Goal: Task Accomplishment & Management: Use online tool/utility

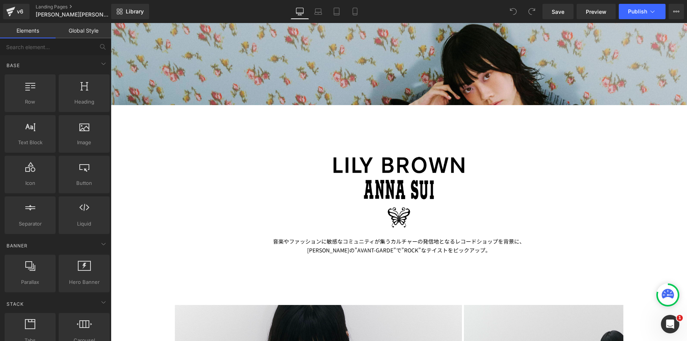
scroll to position [2820, 576]
drag, startPoint x: 553, startPoint y: 13, endPoint x: 399, endPoint y: 106, distance: 179.8
click at [553, 13] on span "Save" at bounding box center [558, 12] width 13 height 8
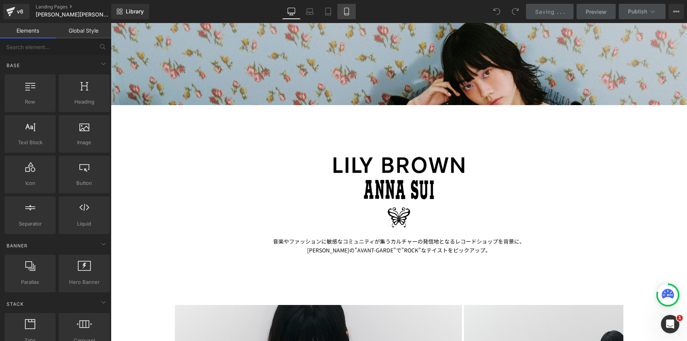
click at [350, 10] on icon at bounding box center [347, 12] width 8 height 8
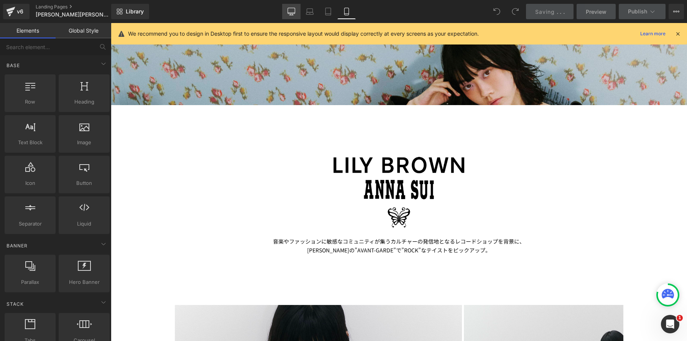
drag, startPoint x: 295, startPoint y: 12, endPoint x: 42, endPoint y: 308, distance: 389.9
click at [295, 12] on icon at bounding box center [291, 11] width 7 height 6
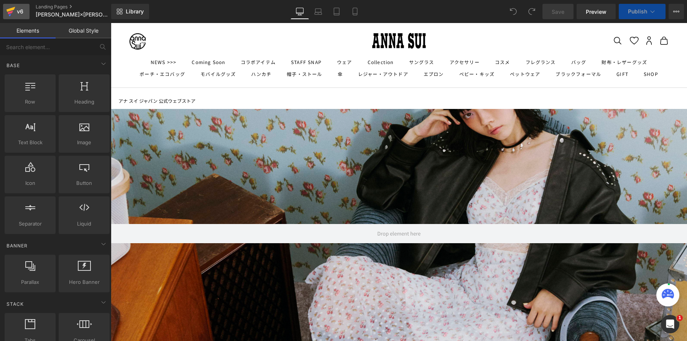
scroll to position [2652, 576]
click at [26, 12] on link "v6" at bounding box center [16, 11] width 26 height 15
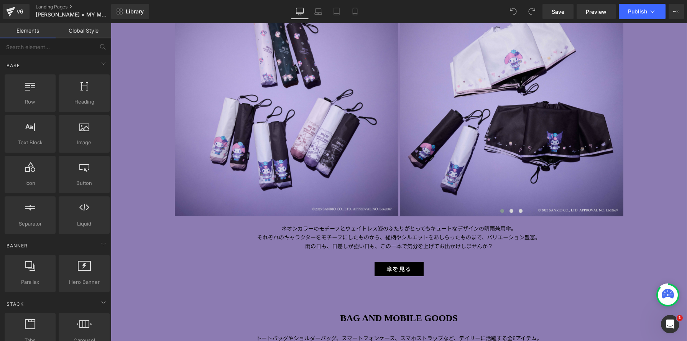
scroll to position [917, 0]
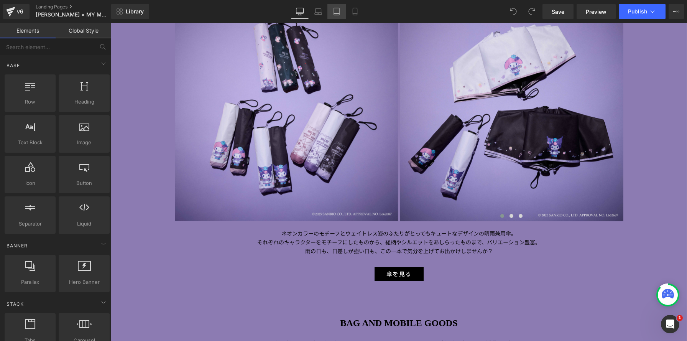
click at [336, 5] on link "Tablet" at bounding box center [336, 11] width 18 height 15
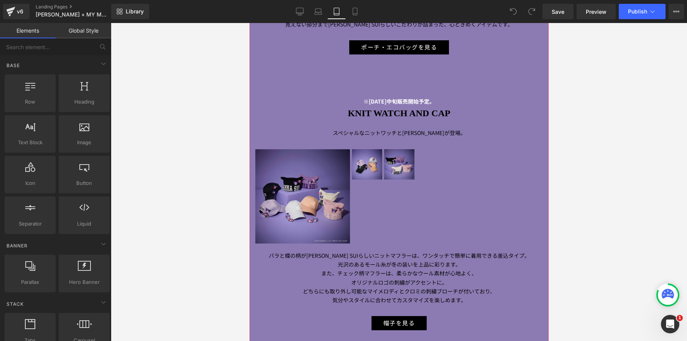
scroll to position [1852, 0]
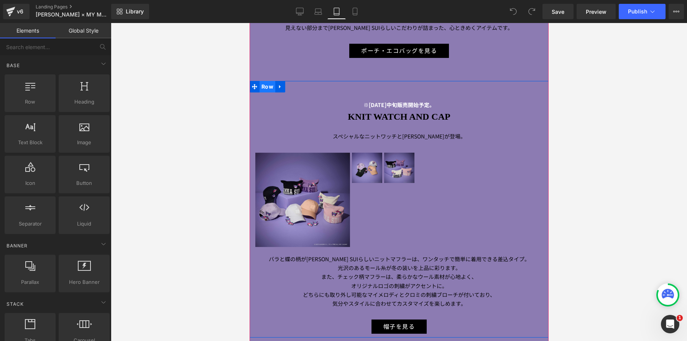
click at [271, 81] on span "Row" at bounding box center [267, 87] width 16 height 12
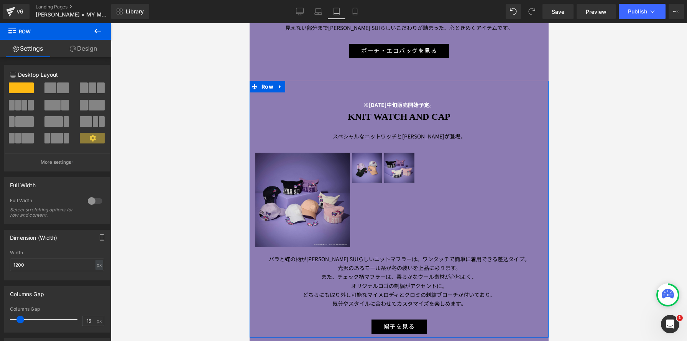
click at [95, 52] on link "Design" at bounding box center [84, 48] width 56 height 17
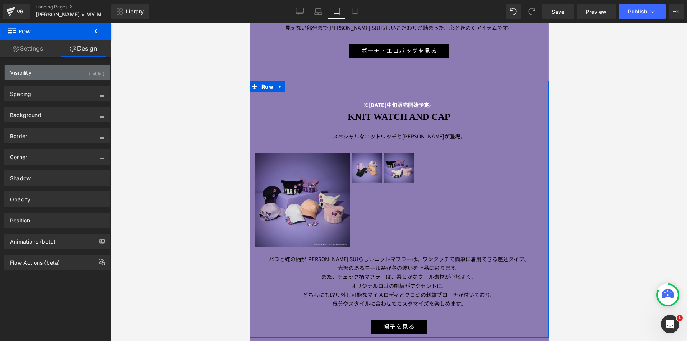
click at [97, 76] on div "(Tablet)" at bounding box center [96, 71] width 15 height 13
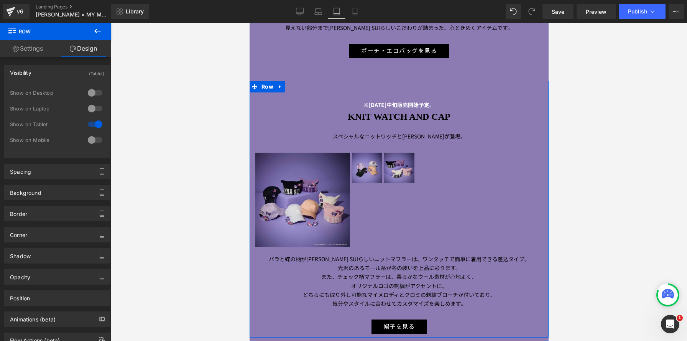
click at [96, 93] on div at bounding box center [95, 93] width 18 height 12
click at [96, 125] on div at bounding box center [95, 124] width 18 height 12
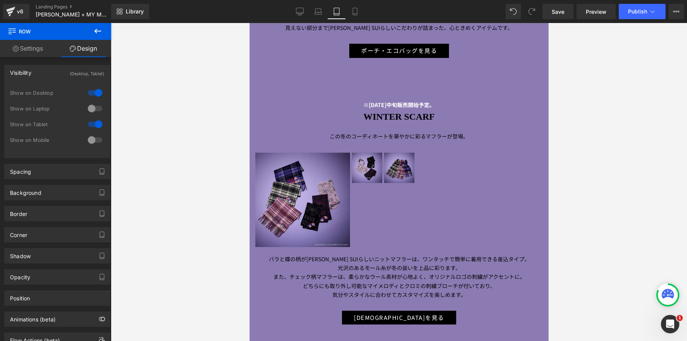
scroll to position [2765, 299]
drag, startPoint x: 266, startPoint y: 77, endPoint x: 463, endPoint y: 108, distance: 199.1
click at [266, 81] on span "Row" at bounding box center [267, 87] width 16 height 12
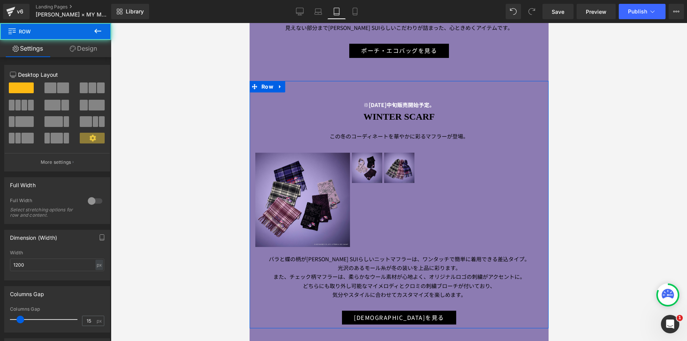
click at [102, 47] on link "Design" at bounding box center [84, 48] width 56 height 17
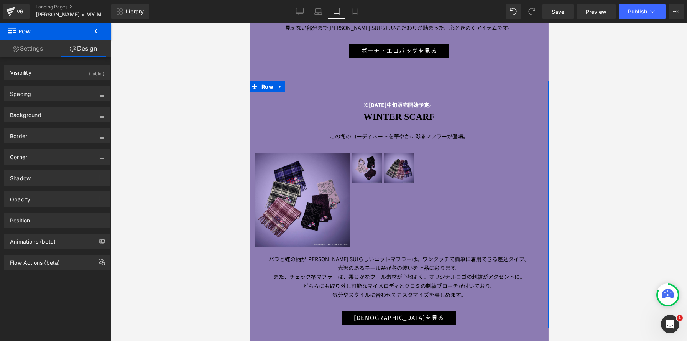
drag, startPoint x: 99, startPoint y: 74, endPoint x: 113, endPoint y: 113, distance: 40.7
click at [99, 74] on div "(Tablet)" at bounding box center [96, 71] width 15 height 13
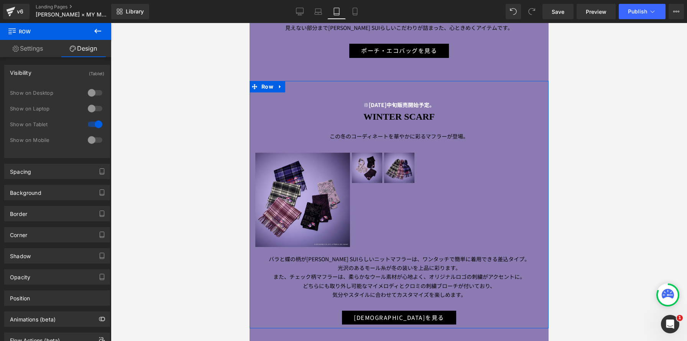
click at [96, 96] on div at bounding box center [95, 93] width 18 height 12
click at [94, 127] on div at bounding box center [95, 124] width 18 height 12
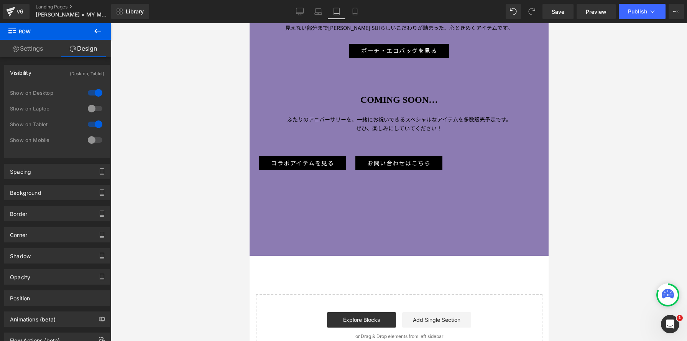
scroll to position [3, 4]
click at [303, 10] on icon at bounding box center [300, 12] width 8 height 8
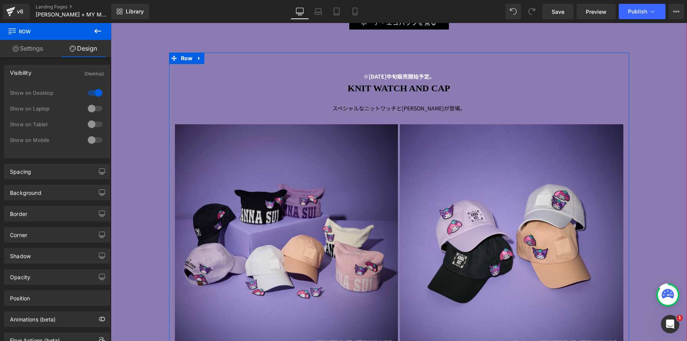
scroll to position [2770, 0]
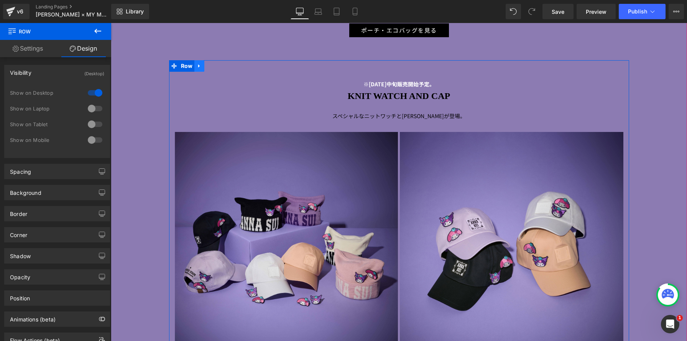
click at [202, 68] on link at bounding box center [199, 66] width 10 height 12
click at [212, 67] on icon at bounding box center [209, 65] width 5 height 5
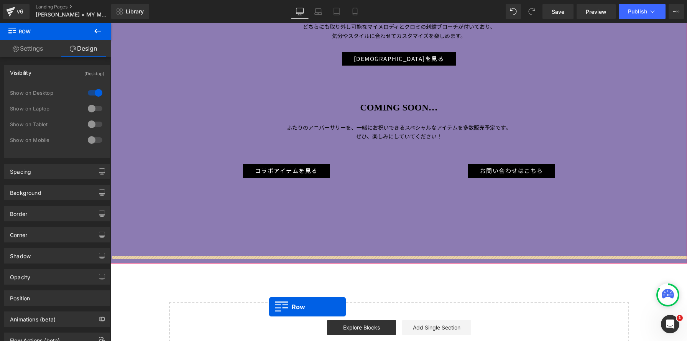
scroll to position [3588, 0]
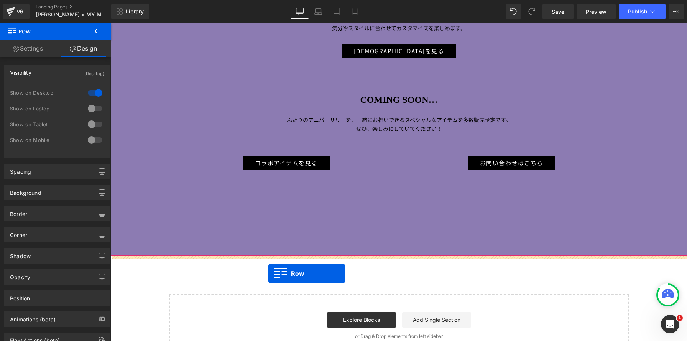
drag, startPoint x: 174, startPoint y: 61, endPoint x: 268, endPoint y: 273, distance: 232.8
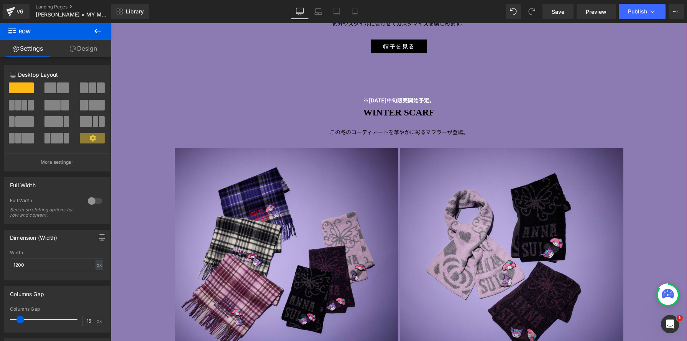
scroll to position [3129, 0]
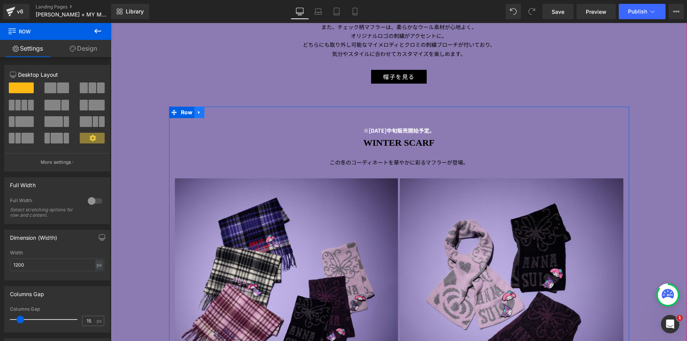
click at [204, 115] on link at bounding box center [199, 113] width 10 height 12
click at [208, 113] on icon at bounding box center [209, 112] width 5 height 5
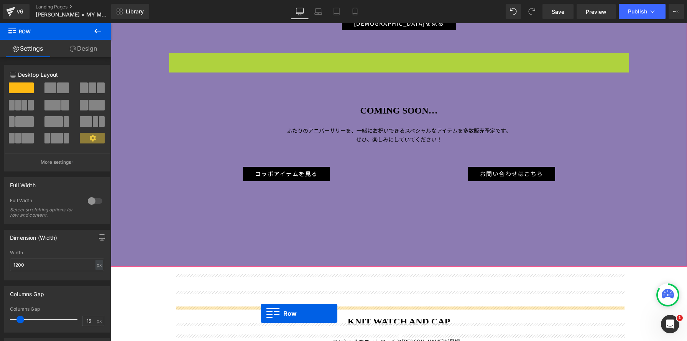
scroll to position [0, 0]
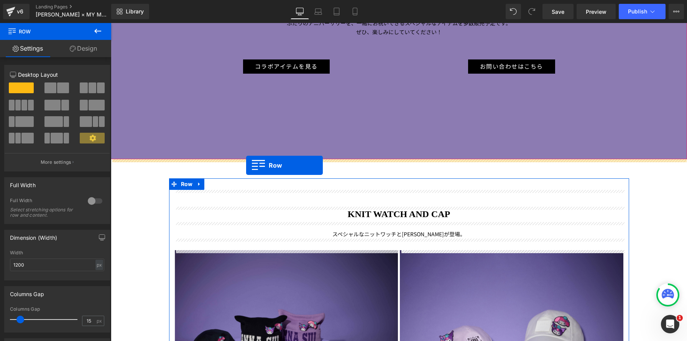
drag, startPoint x: 173, startPoint y: 59, endPoint x: 246, endPoint y: 165, distance: 129.3
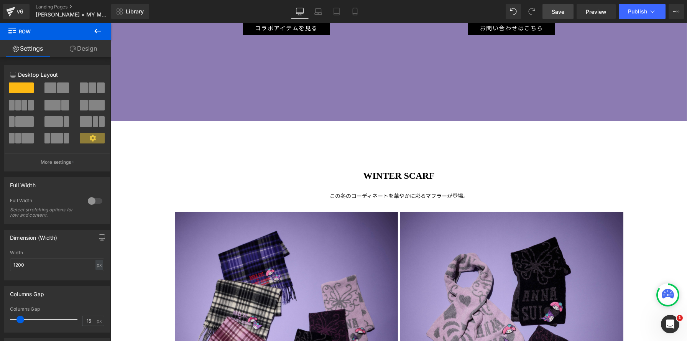
click at [551, 12] on link "Save" at bounding box center [558, 11] width 31 height 15
click at [360, 10] on link "Mobile" at bounding box center [355, 11] width 18 height 15
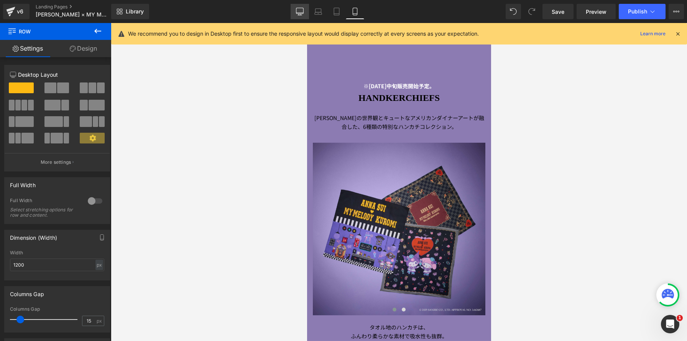
click at [293, 15] on link "Desktop" at bounding box center [300, 11] width 18 height 15
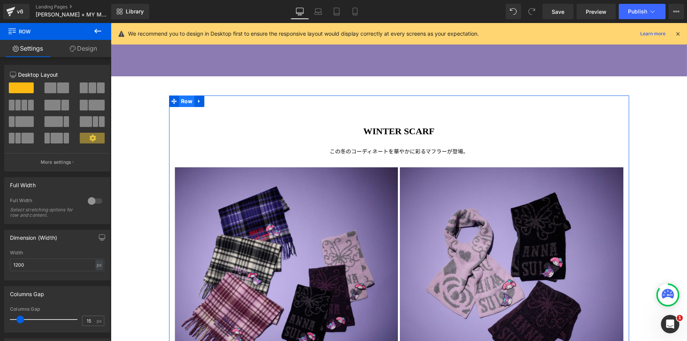
click at [183, 104] on span "Row" at bounding box center [187, 101] width 16 height 12
click at [97, 54] on link "Design" at bounding box center [84, 48] width 56 height 17
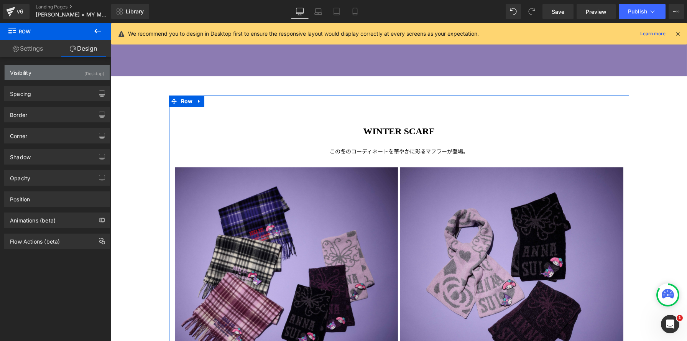
click at [99, 70] on div "(Desktop)" at bounding box center [94, 71] width 20 height 13
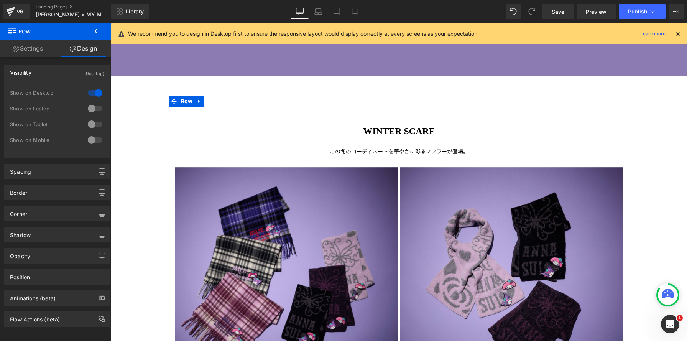
click at [97, 138] on div at bounding box center [95, 140] width 18 height 12
click at [96, 91] on div at bounding box center [95, 93] width 18 height 12
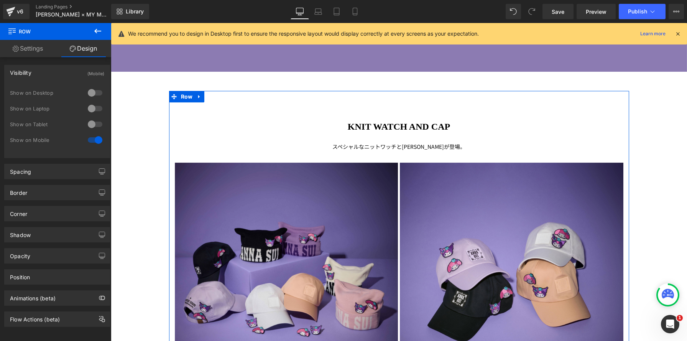
drag, startPoint x: 184, startPoint y: 99, endPoint x: 145, endPoint y: 86, distance: 41.1
click at [184, 99] on span "Row" at bounding box center [187, 97] width 16 height 12
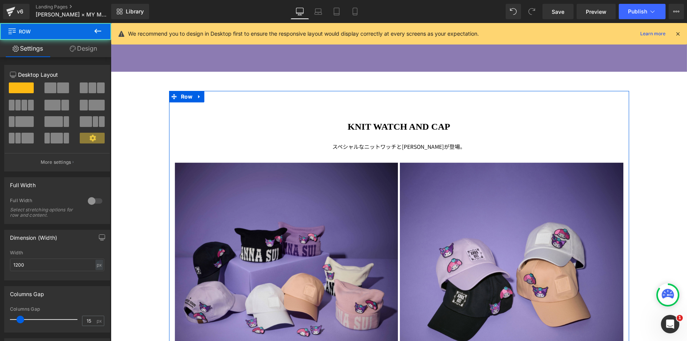
drag, startPoint x: 93, startPoint y: 49, endPoint x: 109, endPoint y: 92, distance: 45.4
click at [93, 49] on link "Design" at bounding box center [84, 48] width 56 height 17
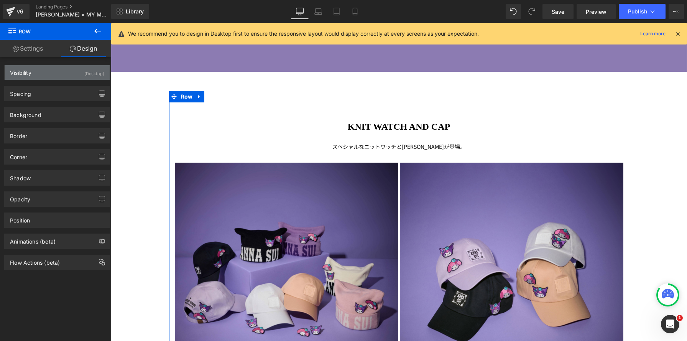
click at [93, 73] on div "(Desktop)" at bounding box center [94, 71] width 20 height 13
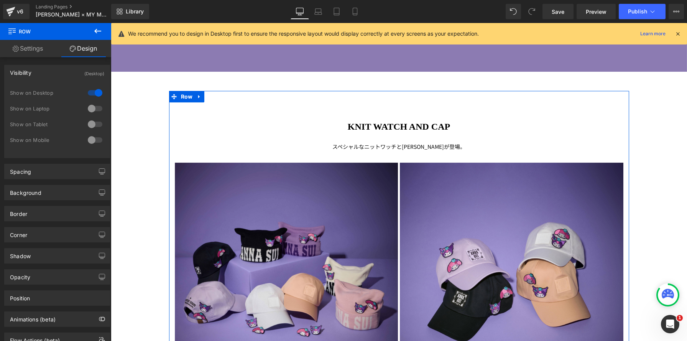
click at [96, 140] on div at bounding box center [95, 140] width 18 height 12
click at [95, 91] on div at bounding box center [95, 93] width 18 height 12
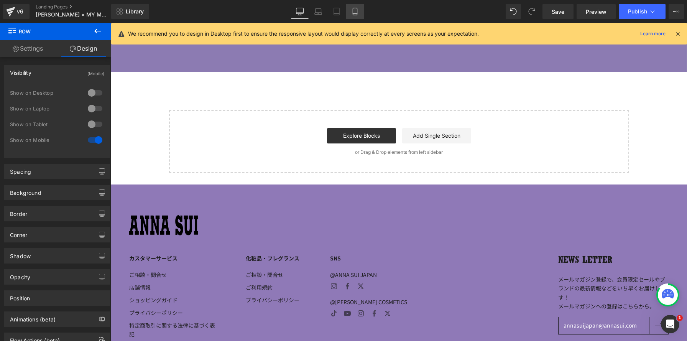
click at [358, 11] on icon at bounding box center [355, 12] width 8 height 8
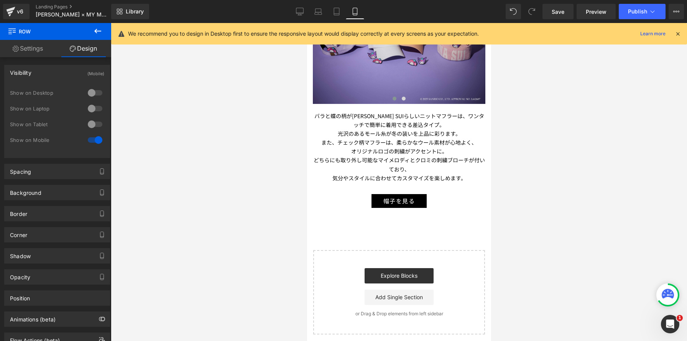
scroll to position [3226, 0]
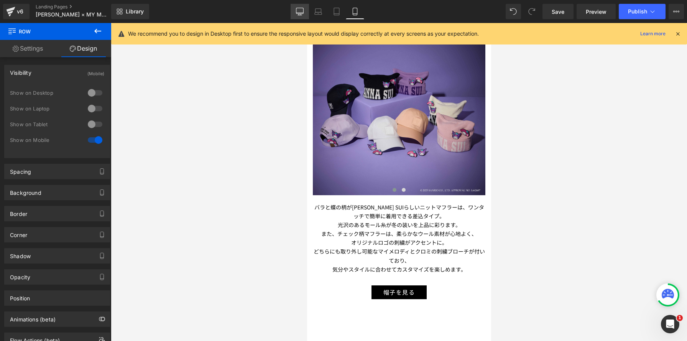
click at [298, 14] on icon at bounding box center [300, 12] width 8 height 8
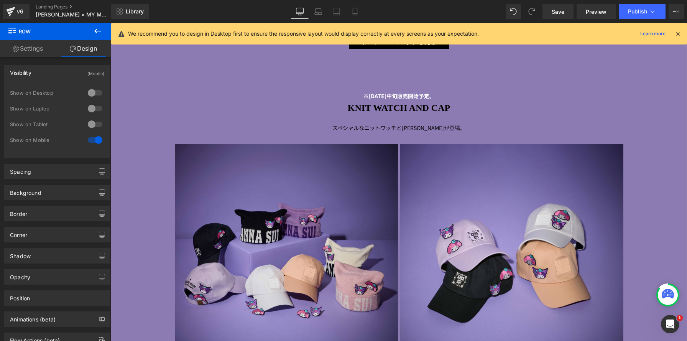
scroll to position [2749, 0]
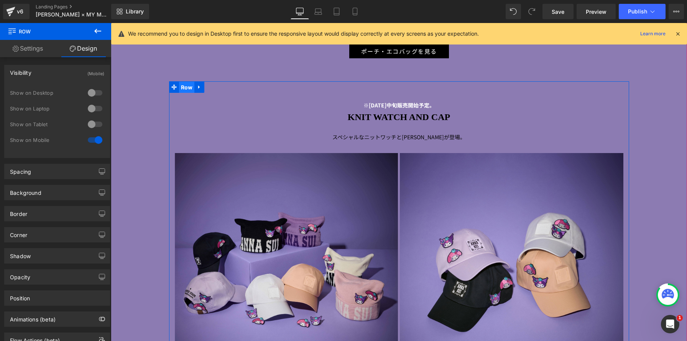
click at [189, 88] on span "Row" at bounding box center [187, 88] width 16 height 12
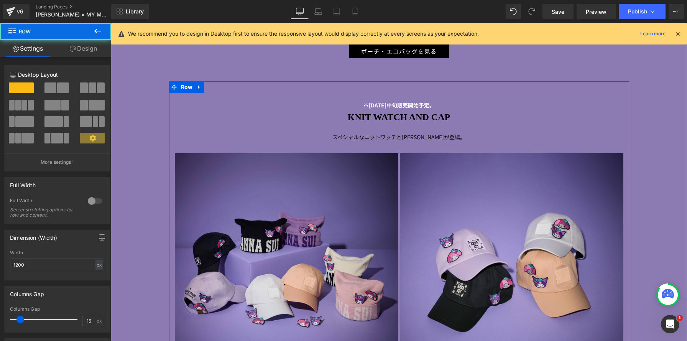
click at [94, 48] on link "Design" at bounding box center [84, 48] width 56 height 17
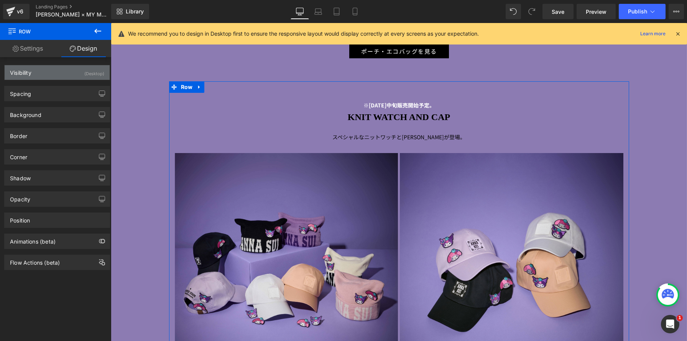
click at [94, 76] on div "(Desktop)" at bounding box center [94, 71] width 20 height 13
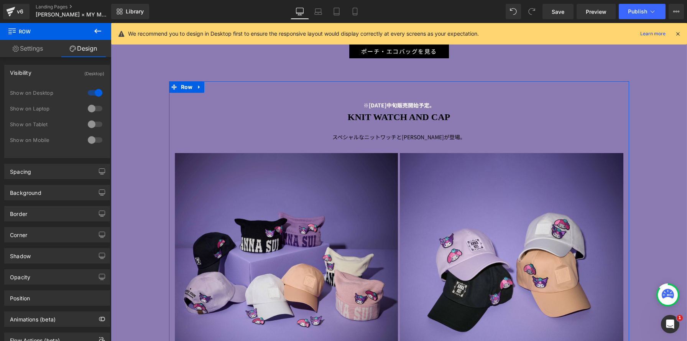
drag, startPoint x: 93, startPoint y: 109, endPoint x: 96, endPoint y: 125, distance: 16.0
click at [93, 109] on div at bounding box center [95, 108] width 18 height 12
drag, startPoint x: 96, startPoint y: 125, endPoint x: 105, endPoint y: 130, distance: 10.1
click at [96, 125] on div at bounding box center [95, 124] width 18 height 12
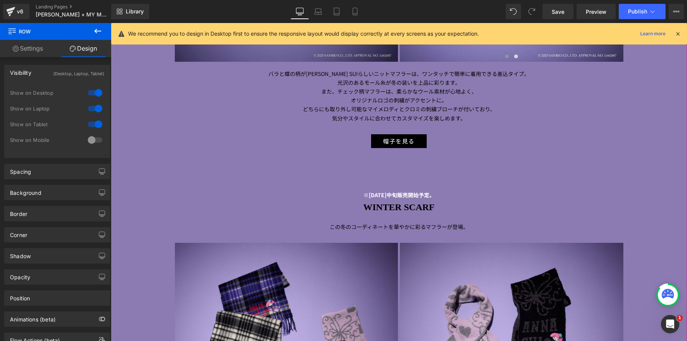
scroll to position [3071, 0]
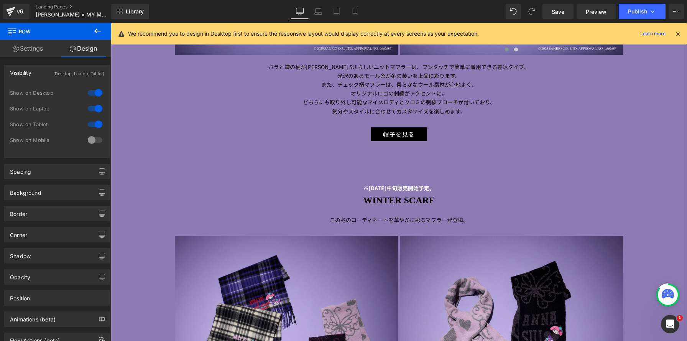
click at [111, 23] on div at bounding box center [111, 23] width 0 height 0
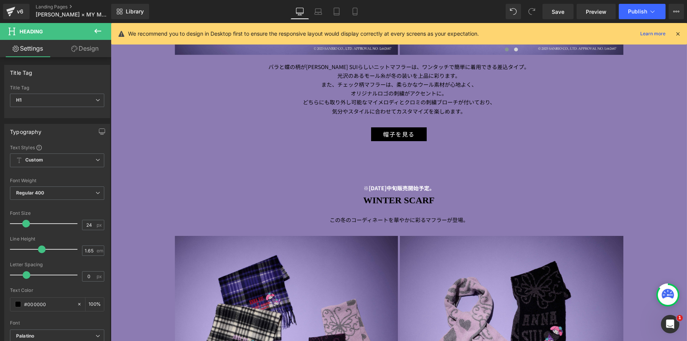
click at [100, 47] on link "Design" at bounding box center [85, 48] width 56 height 17
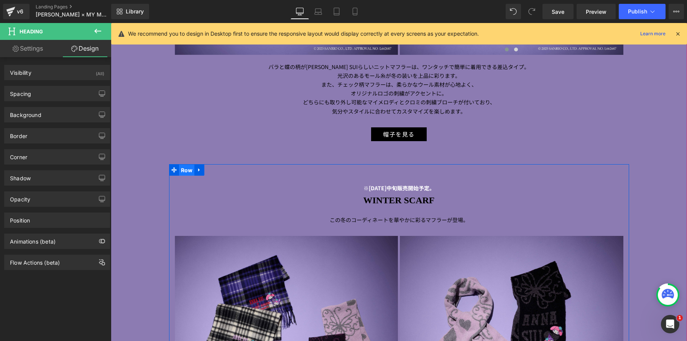
click at [186, 171] on span "Row" at bounding box center [187, 170] width 16 height 12
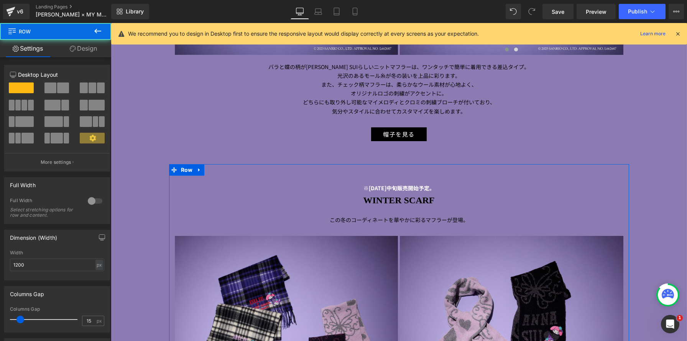
click at [95, 51] on link "Design" at bounding box center [84, 48] width 56 height 17
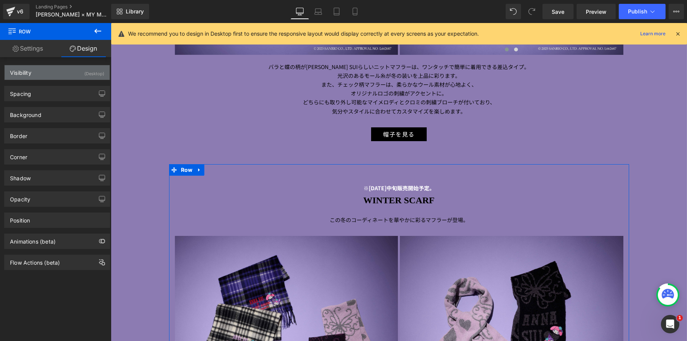
click at [98, 78] on div "Visibility (Desktop)" at bounding box center [57, 72] width 105 height 15
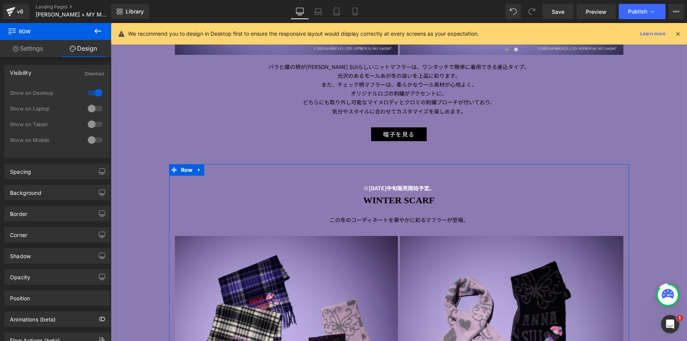
drag, startPoint x: 96, startPoint y: 107, endPoint x: 98, endPoint y: 123, distance: 15.8
click at [96, 107] on div at bounding box center [95, 108] width 18 height 12
click at [98, 126] on div at bounding box center [95, 124] width 18 height 12
click at [357, 12] on icon at bounding box center [355, 11] width 4 height 7
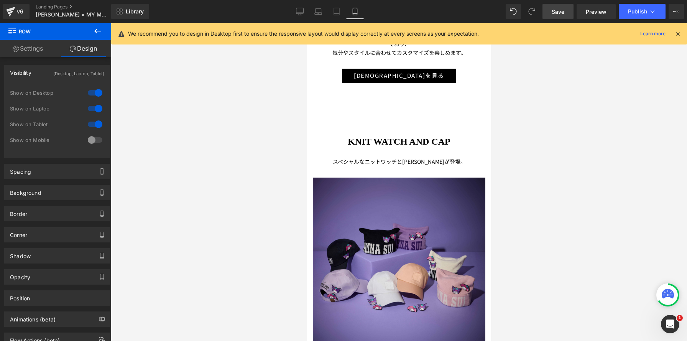
scroll to position [4096, 184]
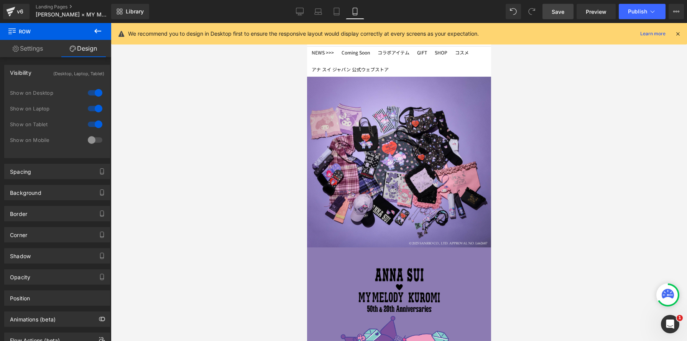
click at [551, 15] on link "Save" at bounding box center [558, 11] width 31 height 15
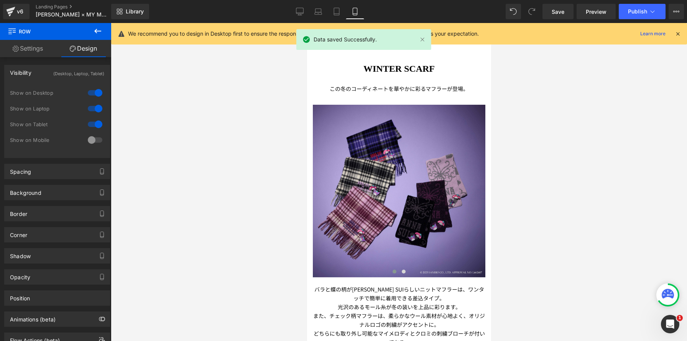
scroll to position [2770, 0]
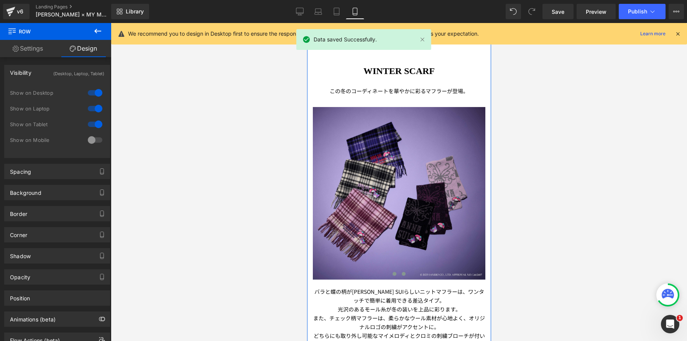
click at [404, 274] on span at bounding box center [403, 274] width 4 height 4
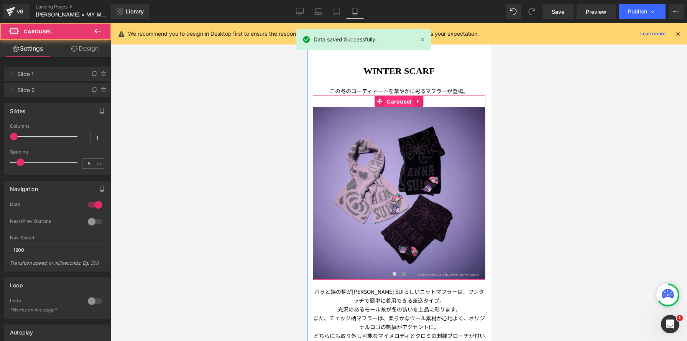
click at [396, 105] on span "Carousel" at bounding box center [398, 102] width 29 height 12
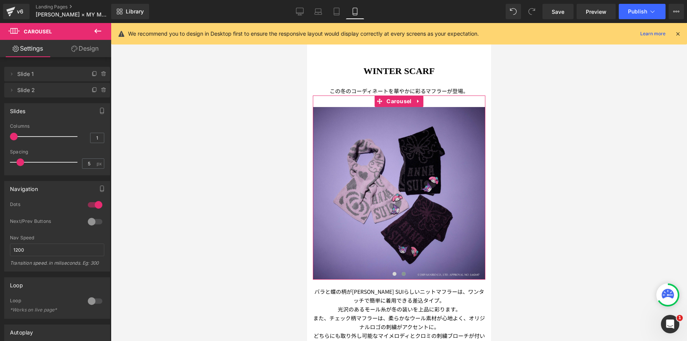
click at [99, 220] on div at bounding box center [95, 221] width 18 height 12
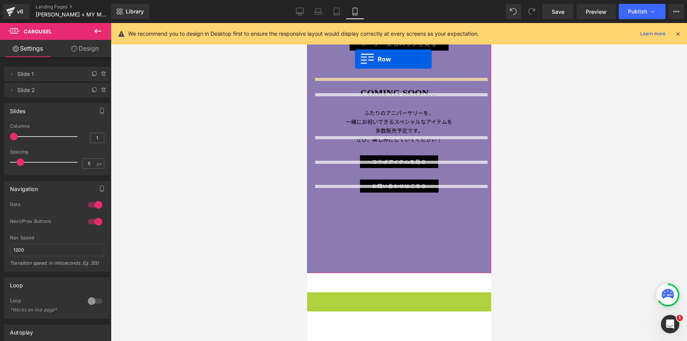
scroll to position [2498, 0]
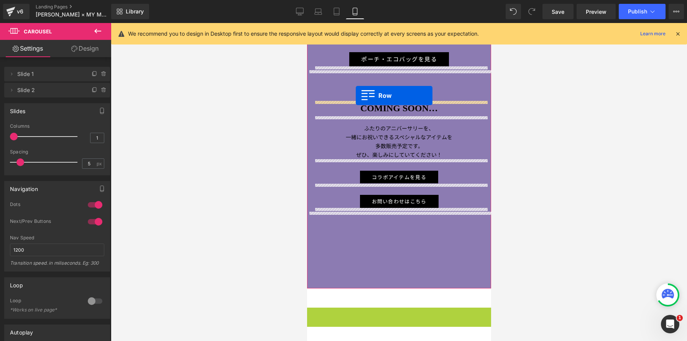
drag, startPoint x: 311, startPoint y: 123, endPoint x: 355, endPoint y: 95, distance: 51.8
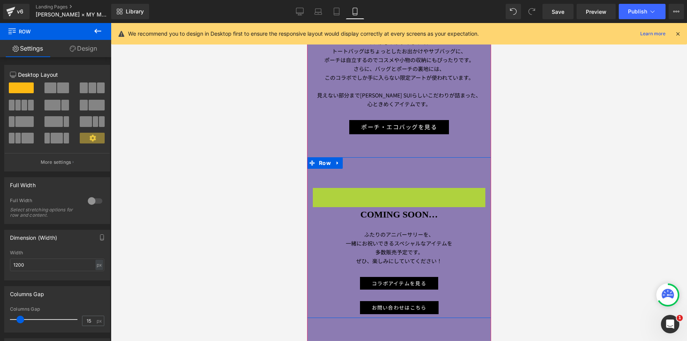
scroll to position [3763, 184]
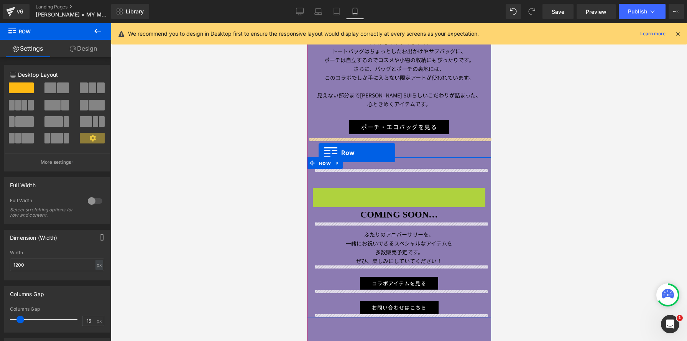
drag, startPoint x: 316, startPoint y: 194, endPoint x: 318, endPoint y: 153, distance: 41.9
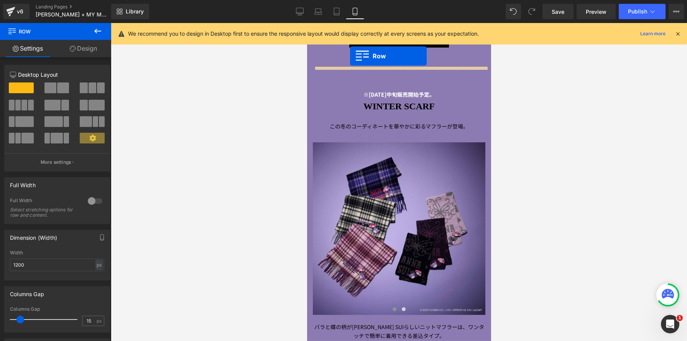
scroll to position [2486, 0]
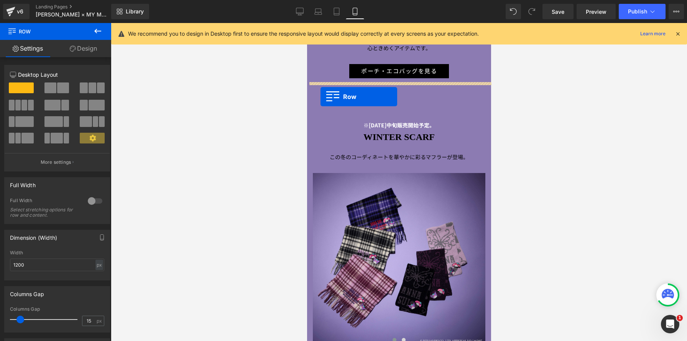
drag, startPoint x: 310, startPoint y: 136, endPoint x: 320, endPoint y: 97, distance: 40.4
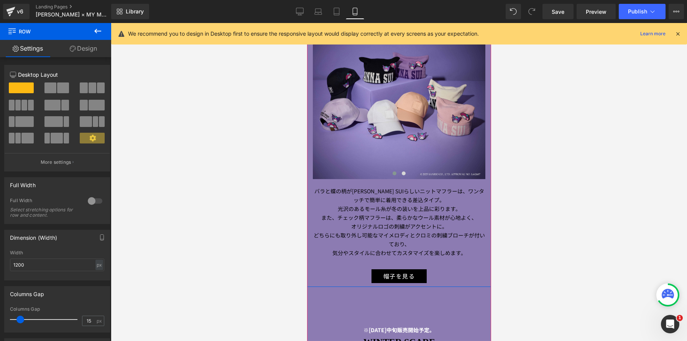
scroll to position [2701, 0]
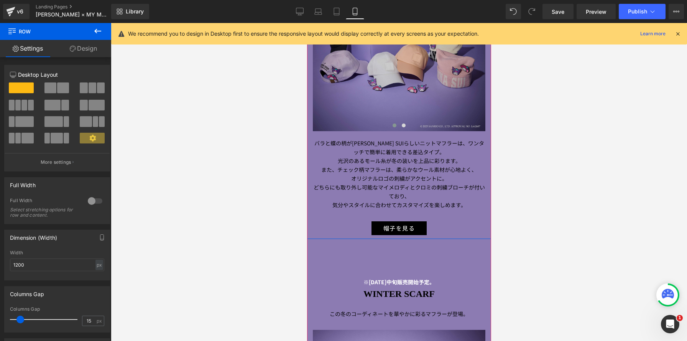
click at [382, 94] on img at bounding box center [398, 45] width 173 height 173
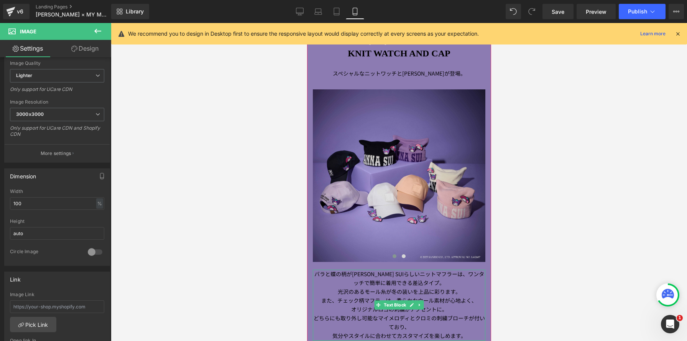
scroll to position [2523, 0]
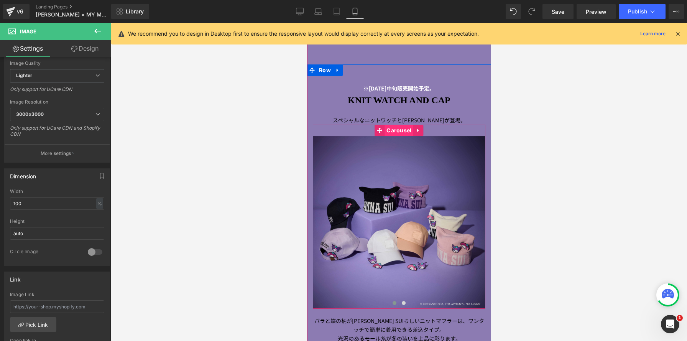
click at [395, 133] on span "Carousel" at bounding box center [398, 131] width 29 height 12
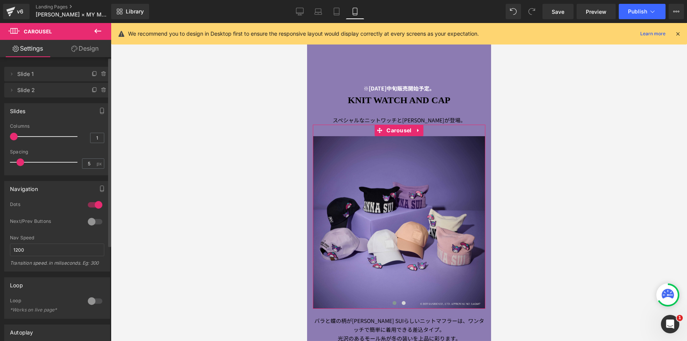
click at [94, 224] on div at bounding box center [95, 221] width 18 height 12
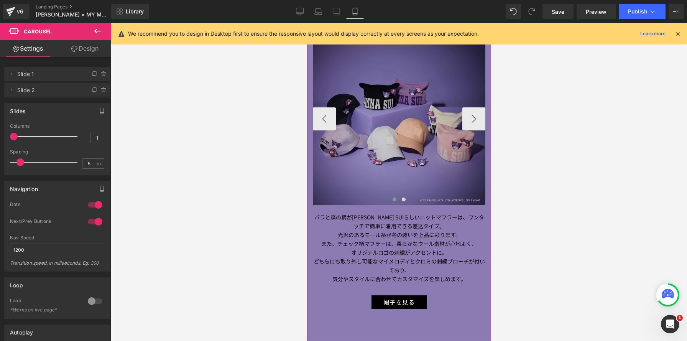
scroll to position [2595, 0]
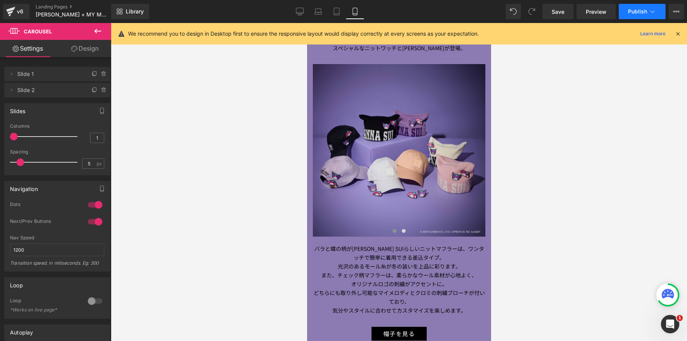
click at [646, 14] on span "Publish" at bounding box center [637, 11] width 19 height 6
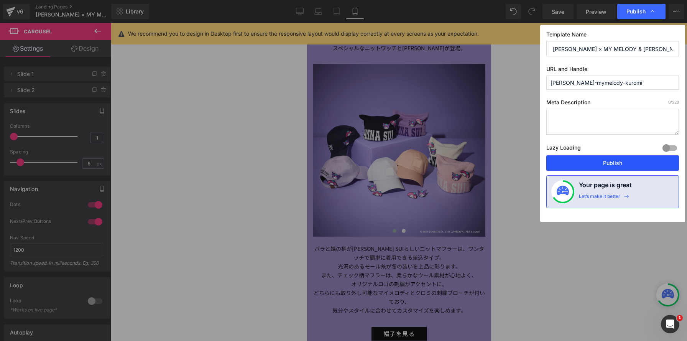
click at [604, 163] on button "Publish" at bounding box center [612, 162] width 133 height 15
